Goal: Information Seeking & Learning: Learn about a topic

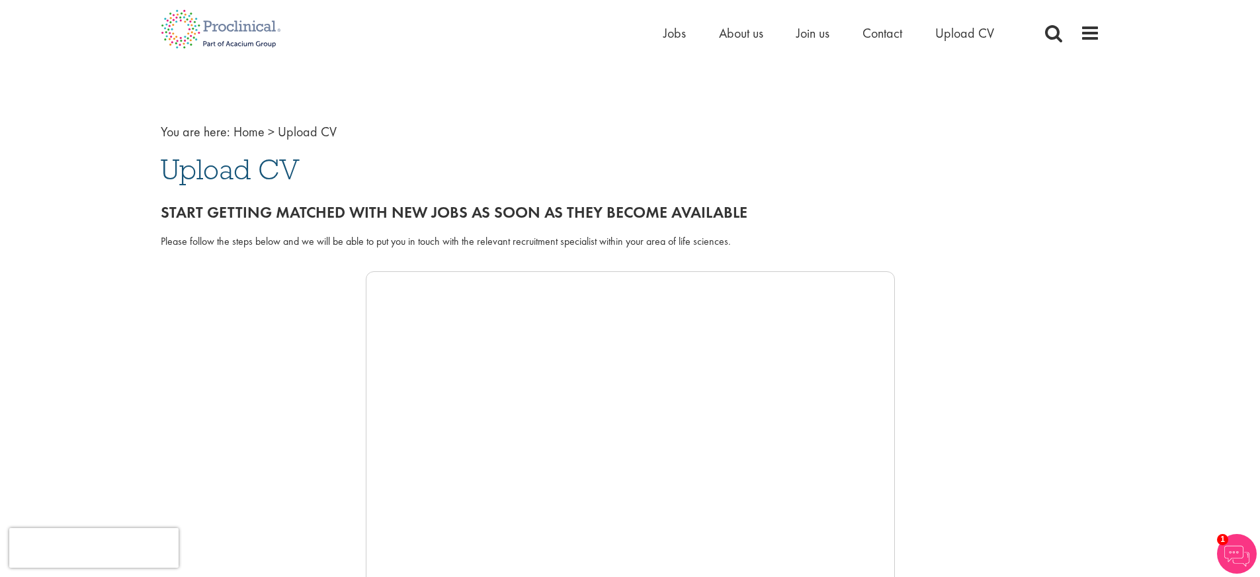
click at [259, 374] on div at bounding box center [630, 469] width 939 height 397
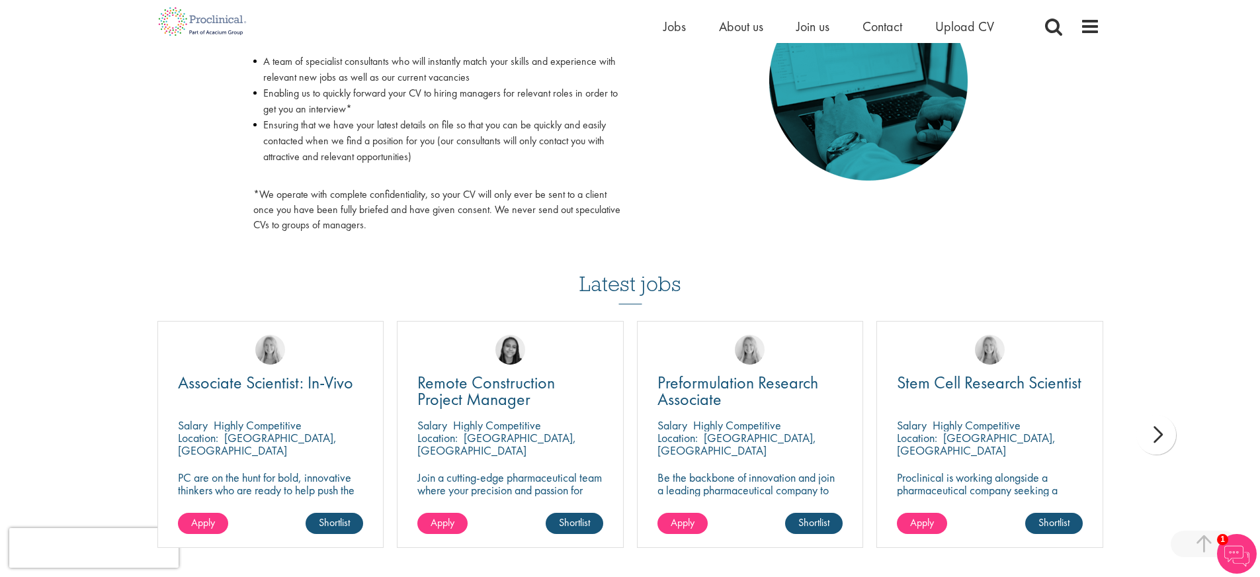
scroll to position [838, 0]
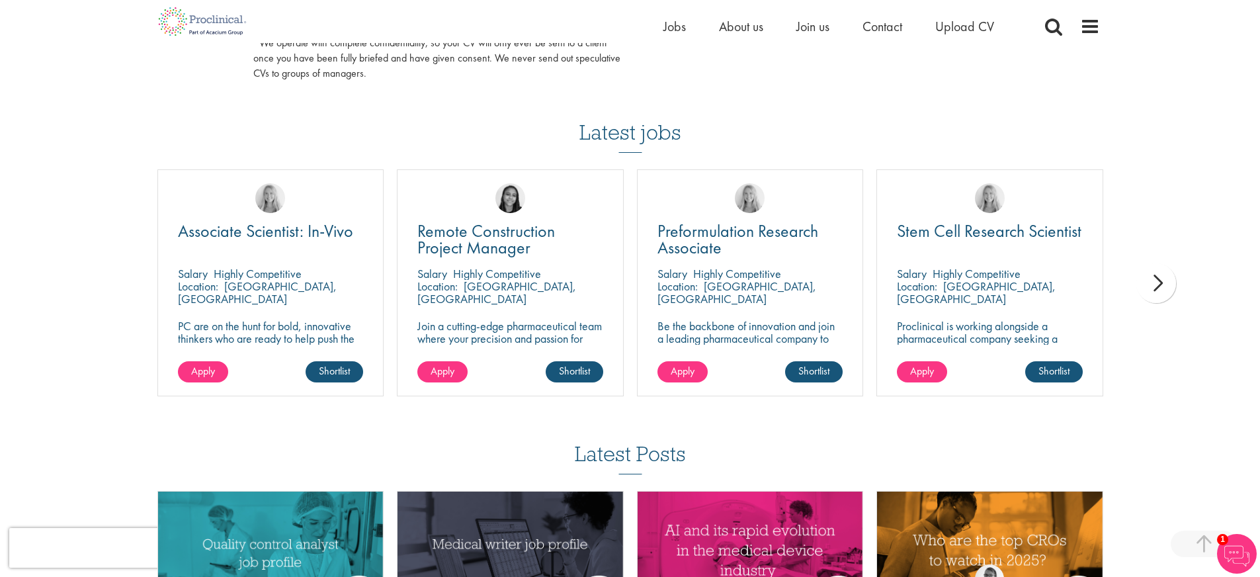
click at [1153, 294] on div "next" at bounding box center [1156, 283] width 40 height 40
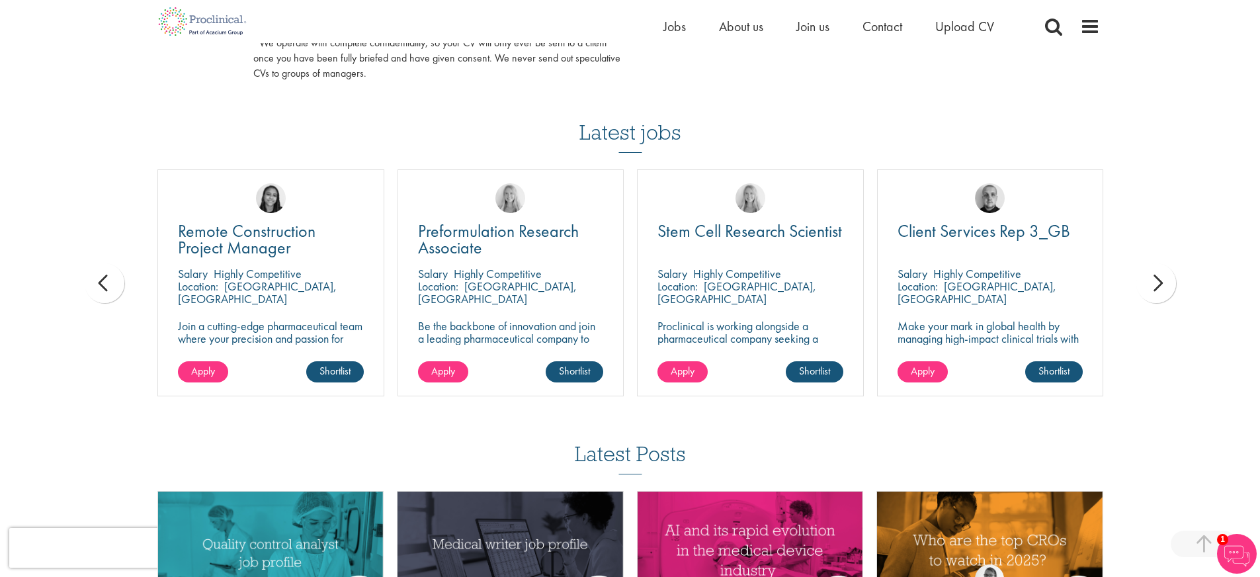
click at [1153, 294] on div "next" at bounding box center [1156, 283] width 40 height 40
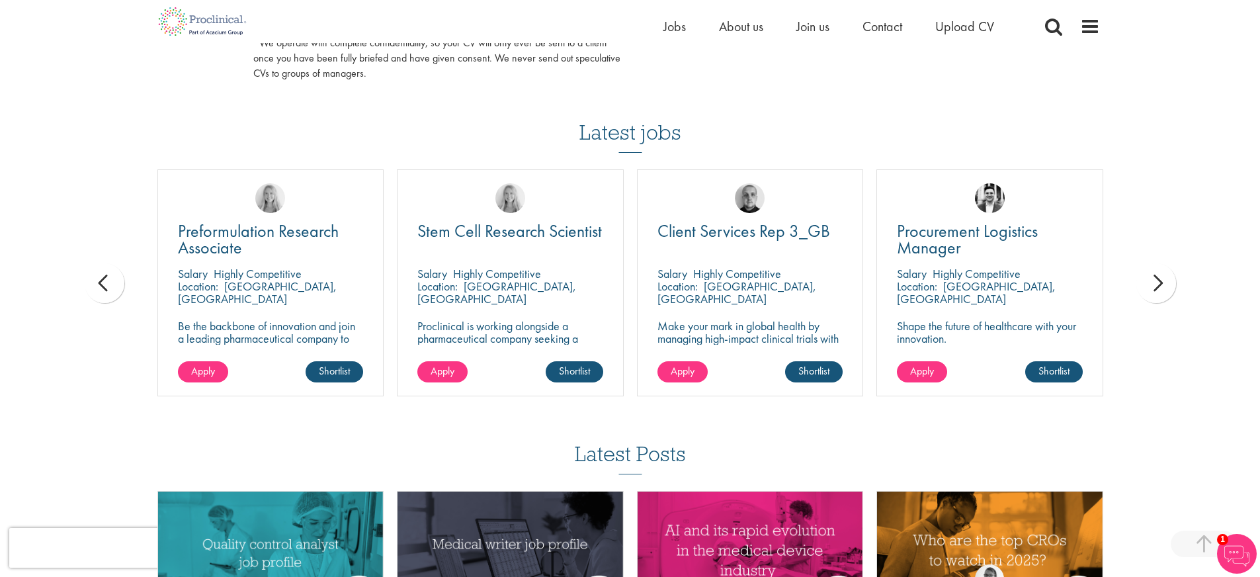
click at [1153, 294] on div "next" at bounding box center [1156, 283] width 40 height 40
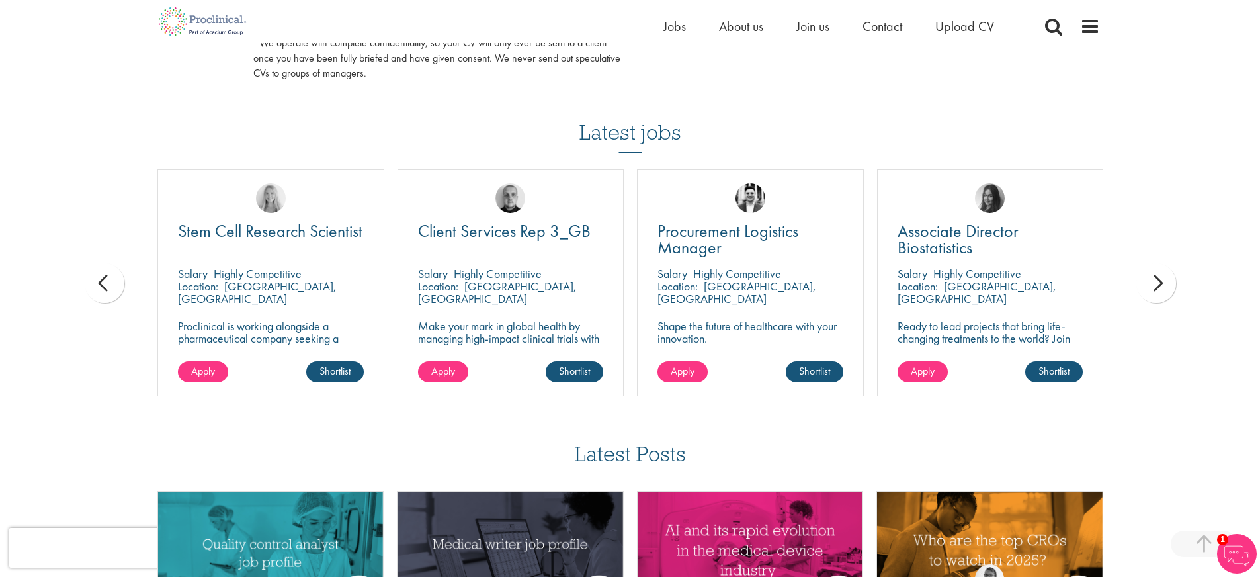
click at [1153, 294] on div "next" at bounding box center [1156, 283] width 40 height 40
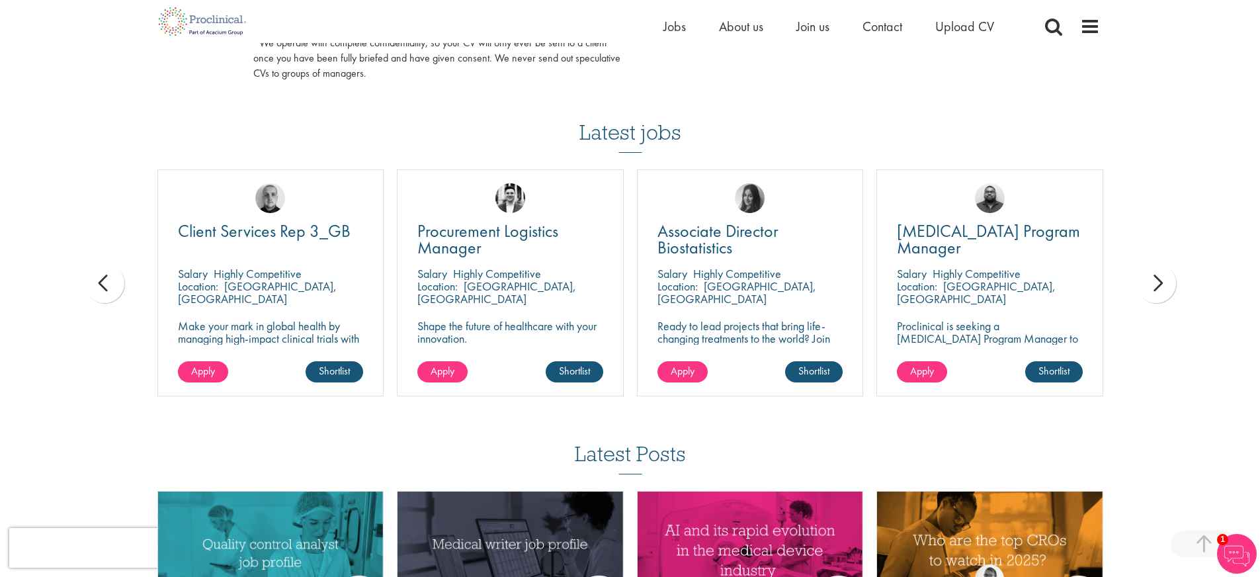
click at [1153, 294] on div "next" at bounding box center [1156, 283] width 40 height 40
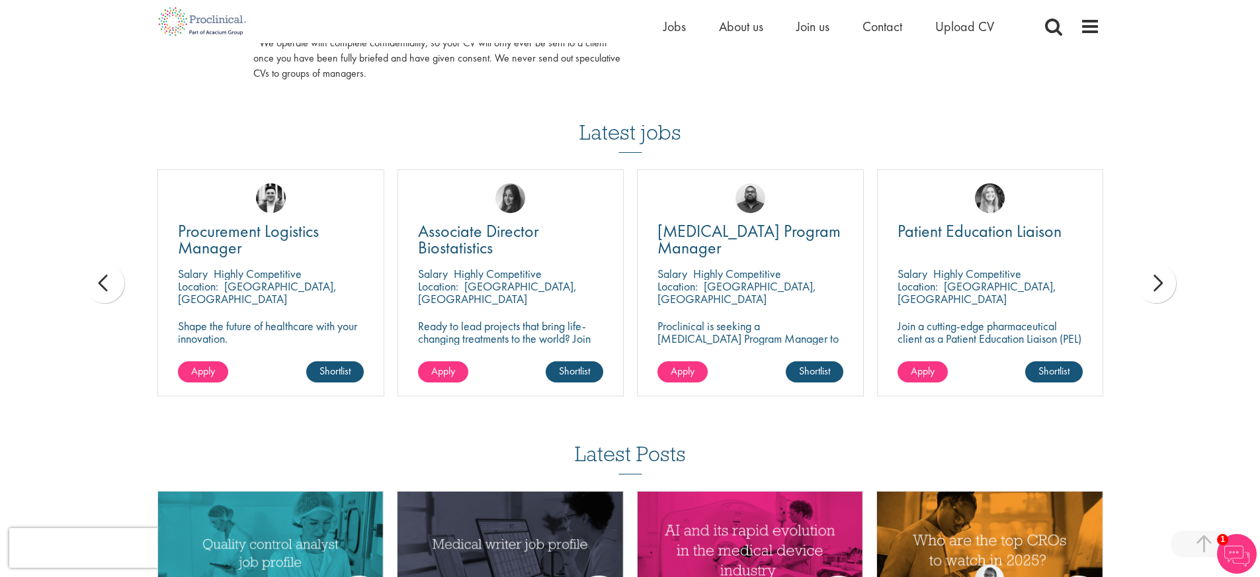
click at [1153, 294] on div "next" at bounding box center [1156, 283] width 40 height 40
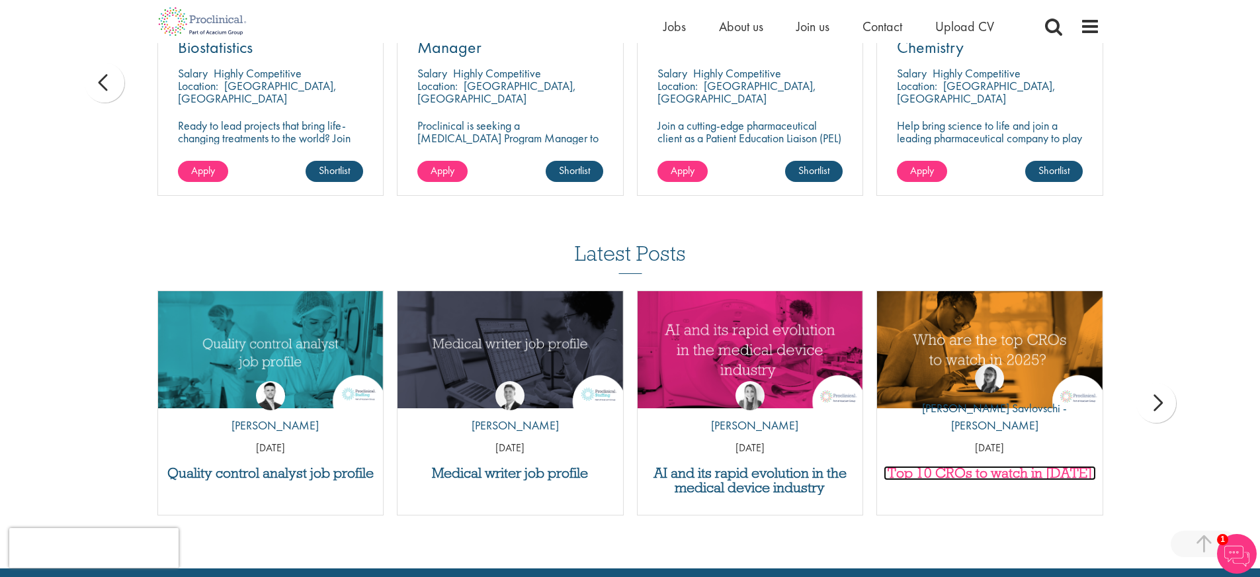
click at [936, 468] on h3 "Top 10 CROs to watch in [DATE]" at bounding box center [990, 473] width 212 height 15
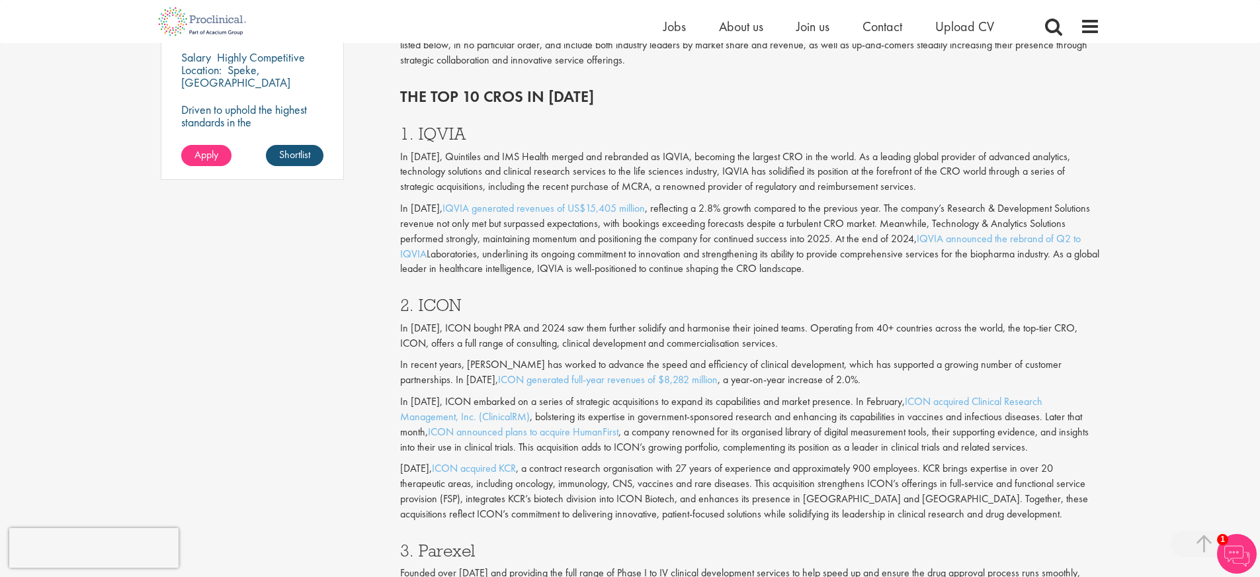
scroll to position [889, 0]
